Goal: Obtain resource: Obtain resource

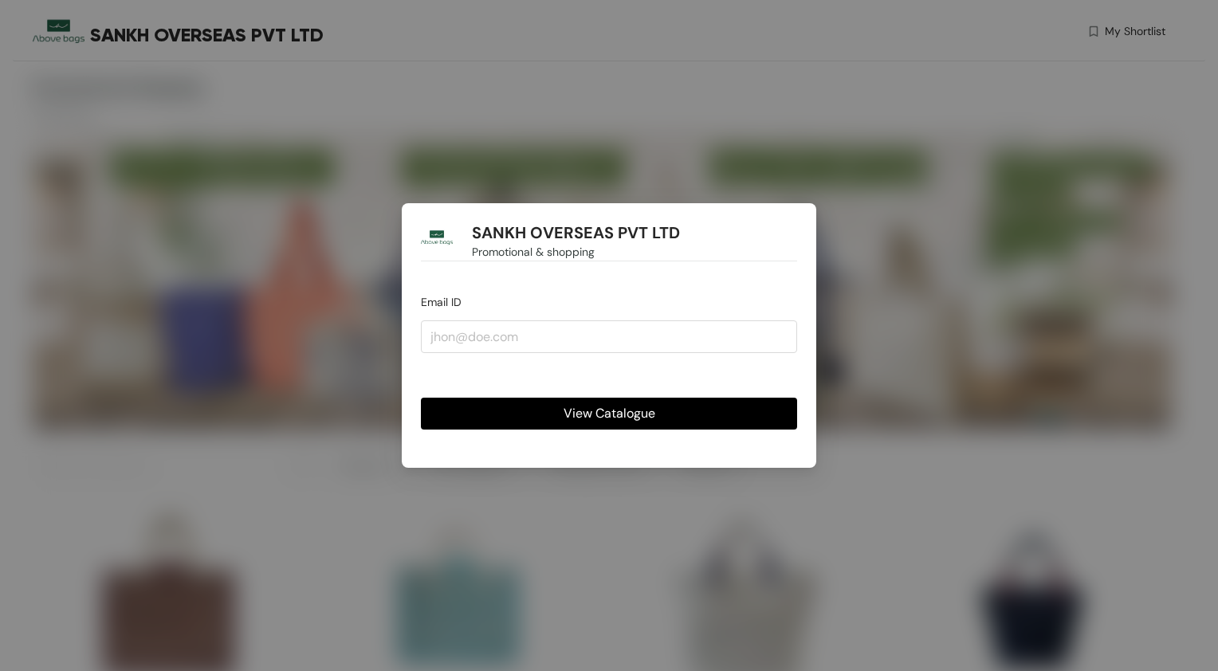
click at [340, 220] on div "SANKH OVERSEAS PVT LTD Promotional & shopping Email ID View Catalogue" at bounding box center [609, 335] width 1218 height 671
click at [116, 120] on div "SANKH OVERSEAS PVT LTD Promotional & shopping Email ID View Catalogue" at bounding box center [609, 335] width 1218 height 671
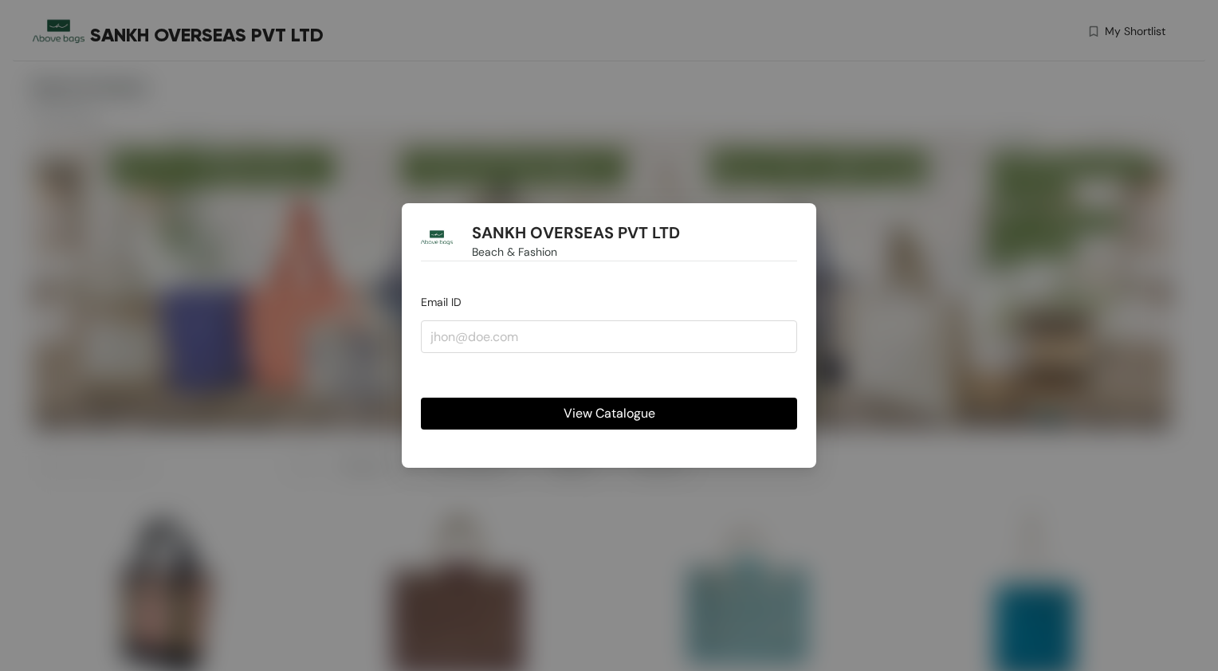
click at [619, 407] on span "View Catalogue" at bounding box center [610, 413] width 92 height 20
click at [457, 335] on input "email" at bounding box center [609, 337] width 376 height 32
type input "[EMAIL_ADDRESS][DOMAIN_NAME]"
click at [588, 415] on span "View Catalogue" at bounding box center [610, 413] width 92 height 20
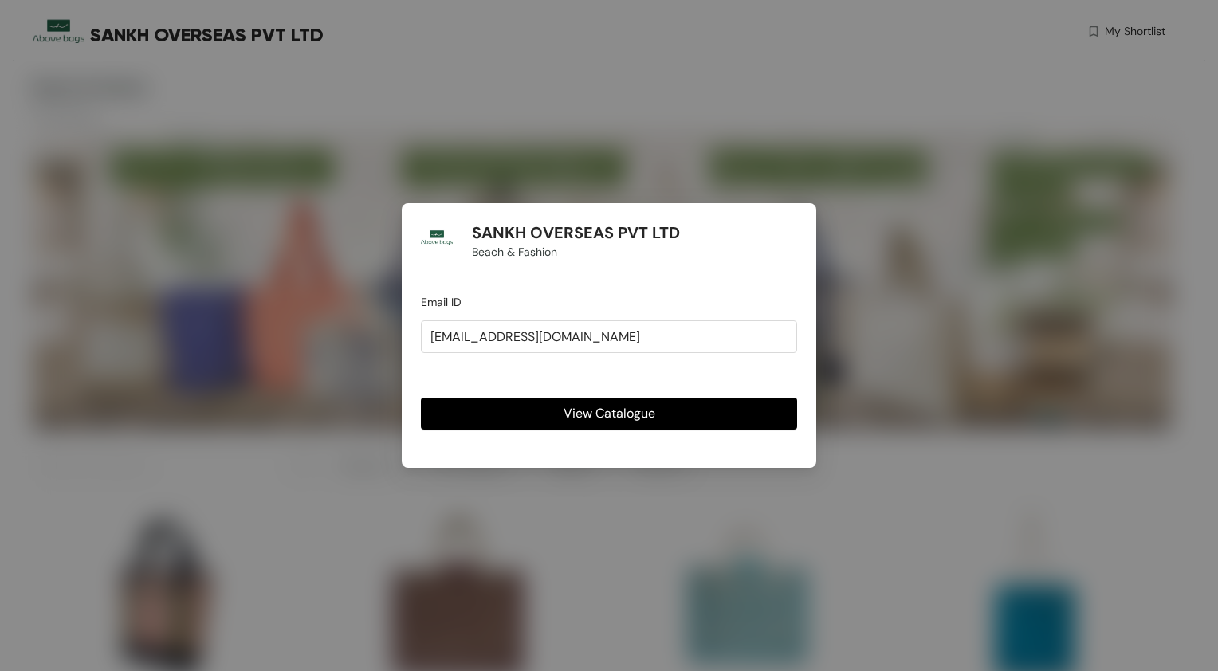
click at [588, 415] on span "View Catalogue" at bounding box center [610, 413] width 92 height 20
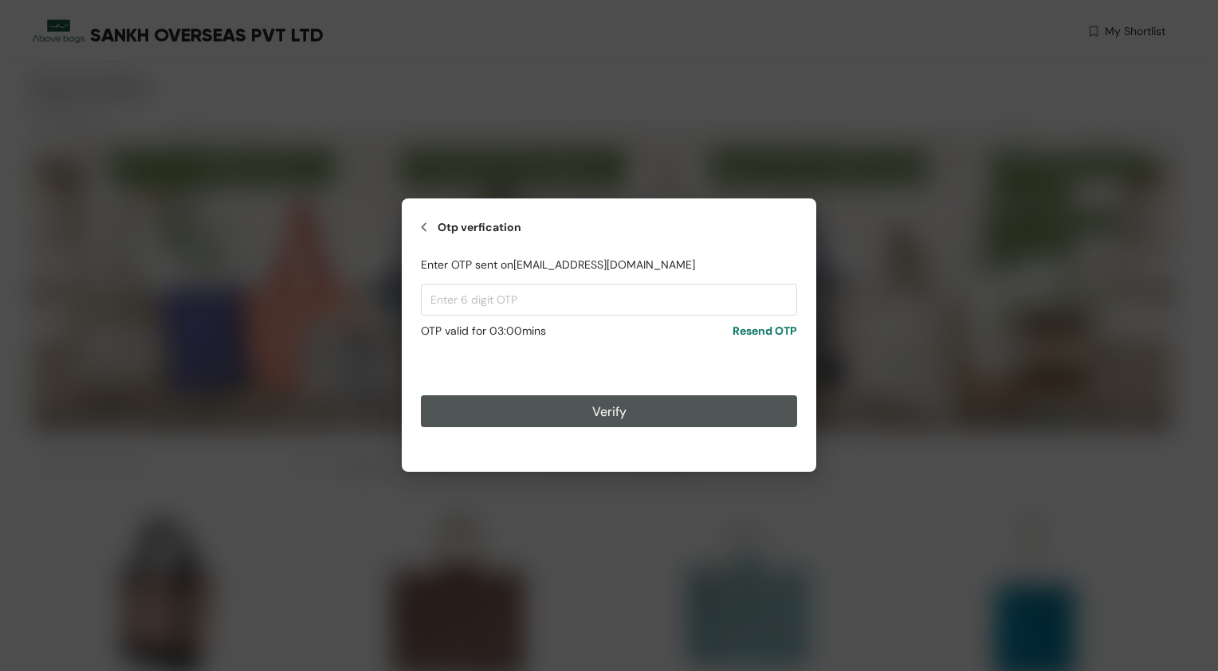
click at [588, 415] on div "Otp verfication Enter OTP sent on [EMAIL_ADDRESS][DOMAIN_NAME] OTP valid for 0 …" at bounding box center [609, 335] width 1218 height 671
